Goal: Obtain resource: Obtain resource

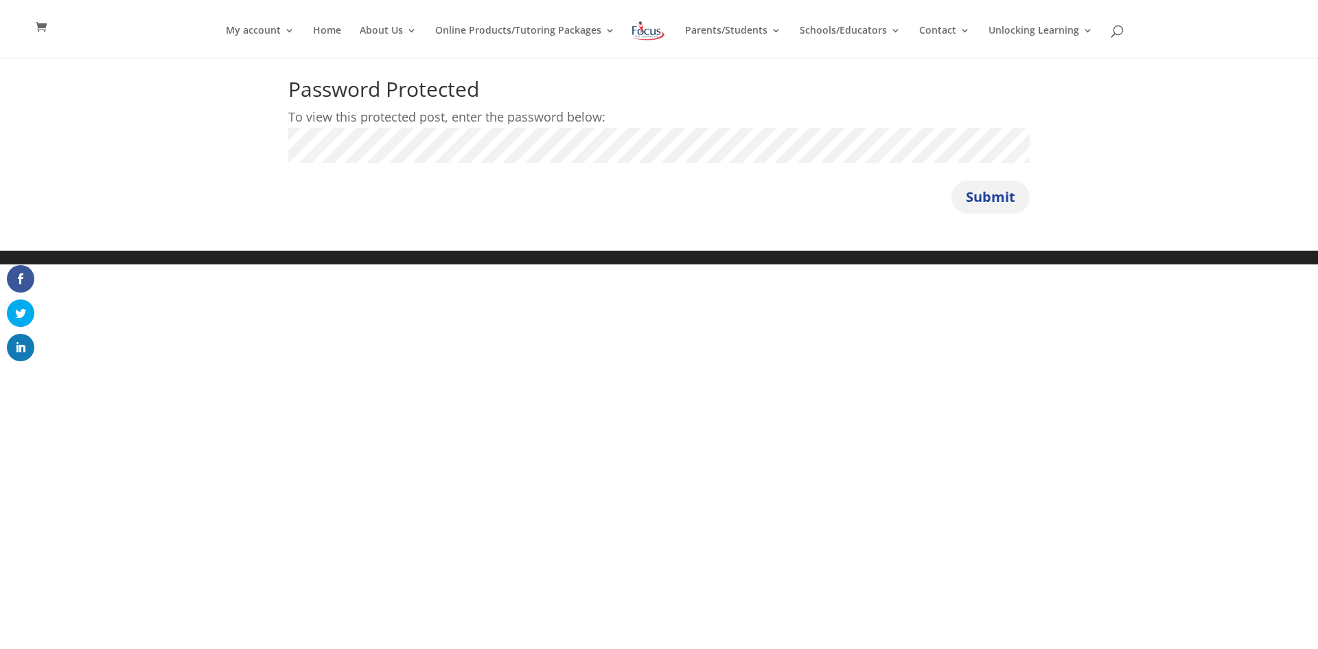
click at [633, 191] on button "Submit" at bounding box center [990, 197] width 78 height 33
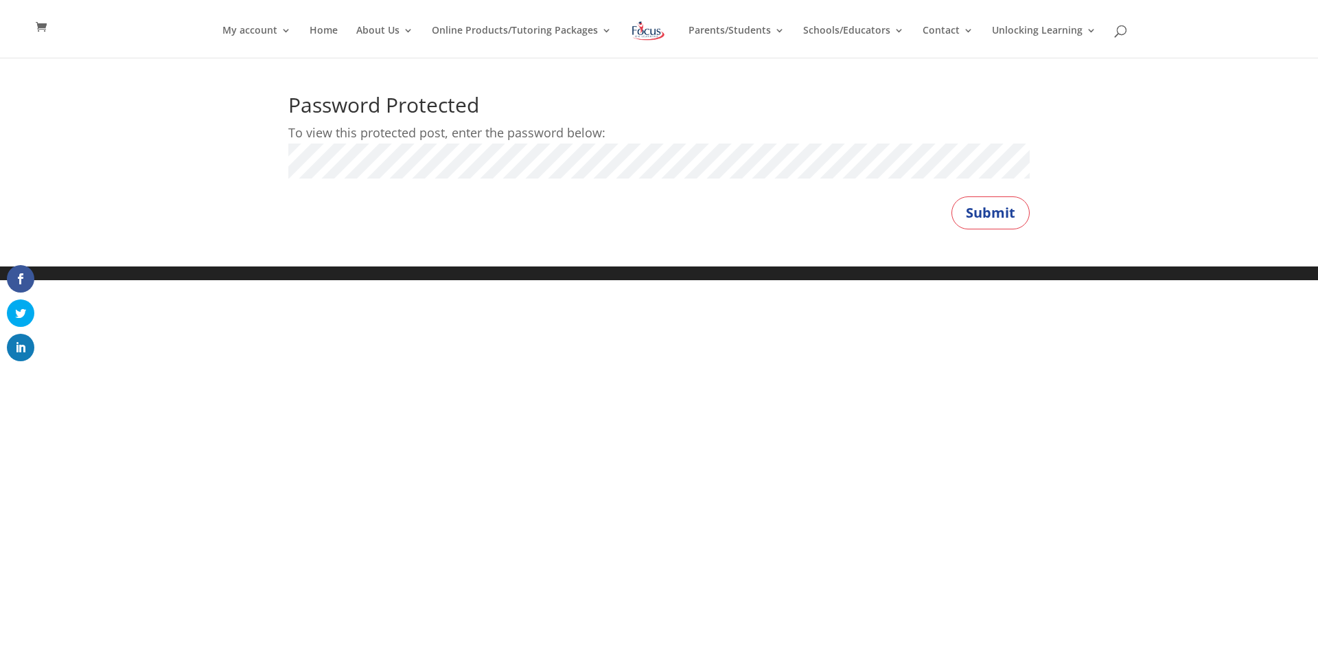
click at [222, 161] on div "Password Protected To view this protected post, enter the password below: Passw…" at bounding box center [659, 162] width 1318 height 209
click at [1004, 211] on button "Submit" at bounding box center [990, 212] width 78 height 33
click at [233, 165] on div "Password Protected To view this protected post, enter the password below: Passw…" at bounding box center [659, 162] width 1318 height 209
click at [960, 216] on button "Submit" at bounding box center [990, 212] width 78 height 33
